Goal: Information Seeking & Learning: Learn about a topic

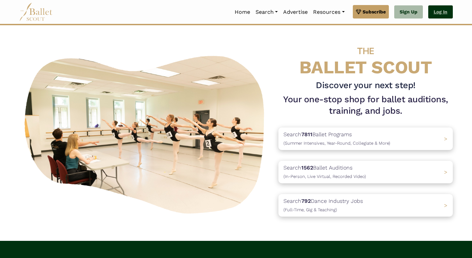
click at [446, 9] on link "Log In" at bounding box center [441, 11] width 25 height 13
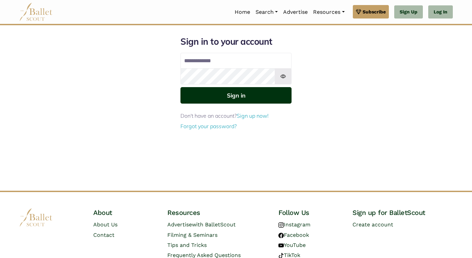
type input "**********"
click at [273, 98] on button "Sign in" at bounding box center [236, 95] width 111 height 17
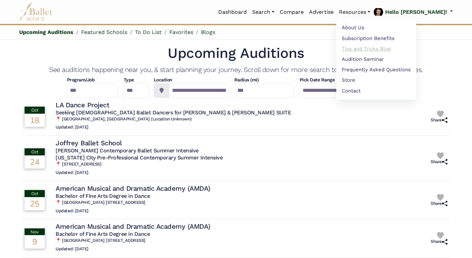
click at [374, 47] on link "Tips and Tricks Blog" at bounding box center [377, 48] width 80 height 10
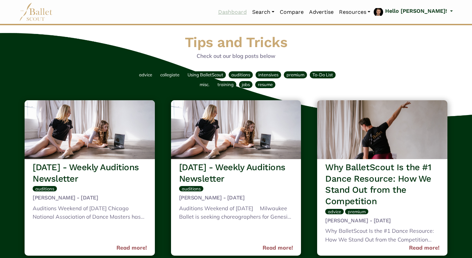
click at [250, 12] on link "Dashboard" at bounding box center [233, 12] width 34 height 14
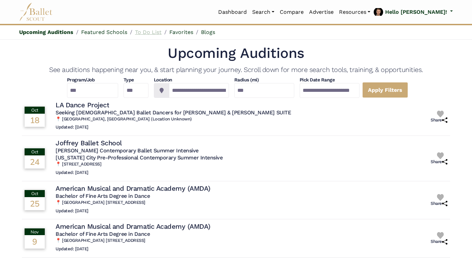
click at [146, 32] on link "To Do List" at bounding box center [148, 32] width 27 height 6
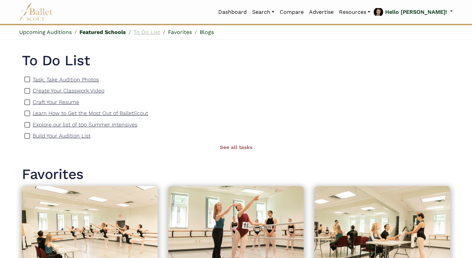
scroll to position [463, 0]
click at [241, 146] on link "See all tasks" at bounding box center [236, 147] width 33 height 6
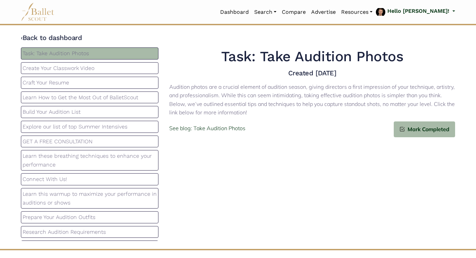
click at [136, 127] on p "Explore our list of top Summer Intensives" at bounding box center [90, 127] width 134 height 9
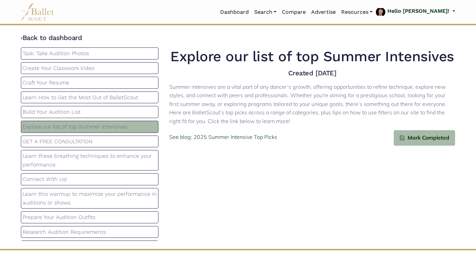
click at [136, 109] on p "Build Your Audition List" at bounding box center [90, 112] width 134 height 9
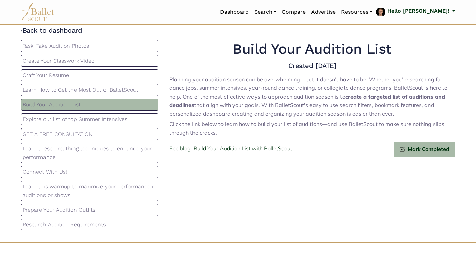
scroll to position [9, 0]
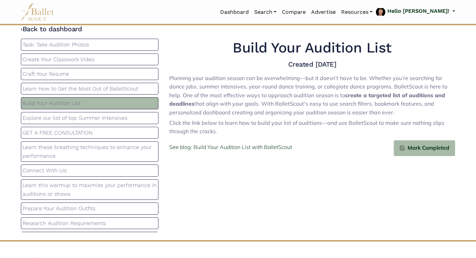
click at [121, 154] on p "Learn these breathing techniques to enhance your performance" at bounding box center [90, 151] width 134 height 17
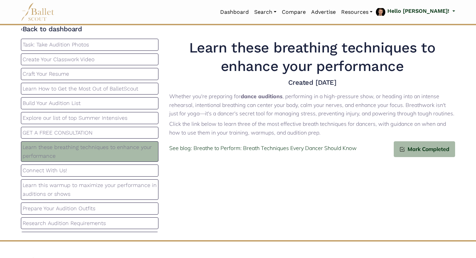
click at [111, 174] on p "Connect With Us!" at bounding box center [90, 170] width 134 height 9
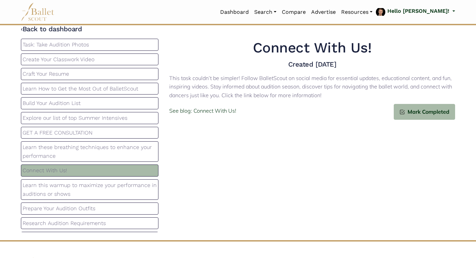
click at [112, 184] on p "Learn this warmup to maximize your performance in auditions or shows" at bounding box center [90, 189] width 134 height 17
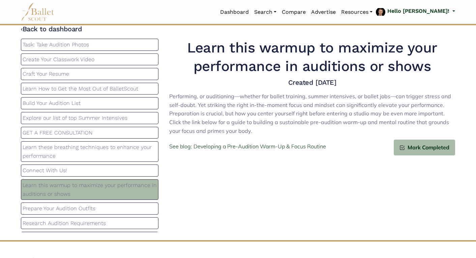
click at [123, 208] on p "Prepare Your Audition Outfits" at bounding box center [90, 209] width 134 height 9
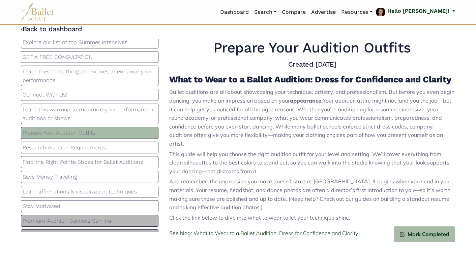
scroll to position [96, 0]
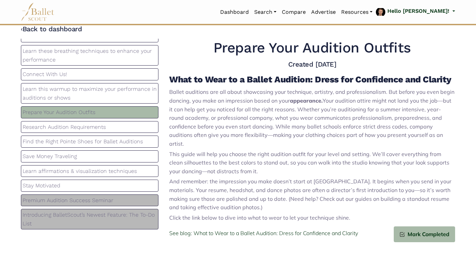
click at [125, 201] on p "Premium Audition Success Seminar" at bounding box center [90, 200] width 134 height 9
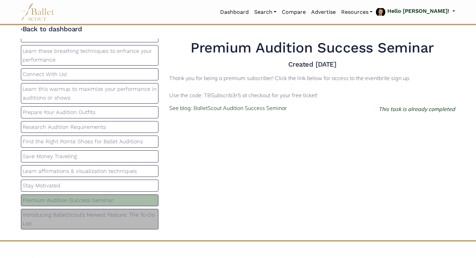
click at [122, 170] on p "Learn affirmations & visualization techniques" at bounding box center [90, 171] width 134 height 9
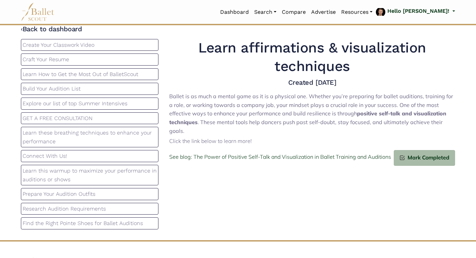
scroll to position [11, 0]
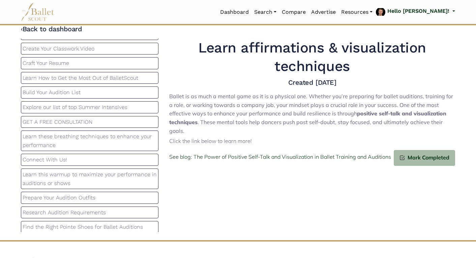
click at [130, 92] on p "Build Your Audition List" at bounding box center [90, 92] width 134 height 9
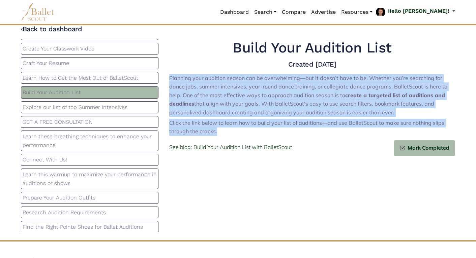
drag, startPoint x: 218, startPoint y: 133, endPoint x: 170, endPoint y: 78, distance: 72.3
click at [170, 78] on p "Planning your audition season can be overwhelming—but it doesn’t have to be. Wh…" at bounding box center [312, 105] width 286 height 62
copy p "Planning your audition season can be overwhelming—but it doesn’t have to be. Wh…"
